Goal: Task Accomplishment & Management: Manage account settings

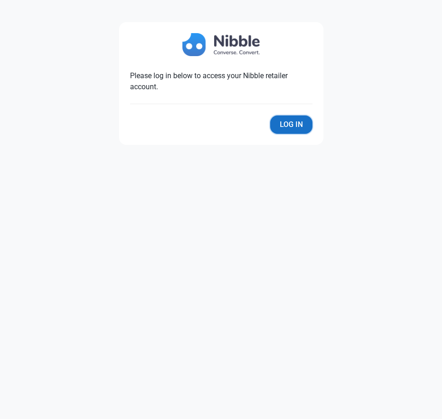
click at [288, 120] on button "Log In" at bounding box center [291, 124] width 42 height 18
click at [285, 125] on button "Log In" at bounding box center [291, 124] width 42 height 18
